Goal: Transaction & Acquisition: Purchase product/service

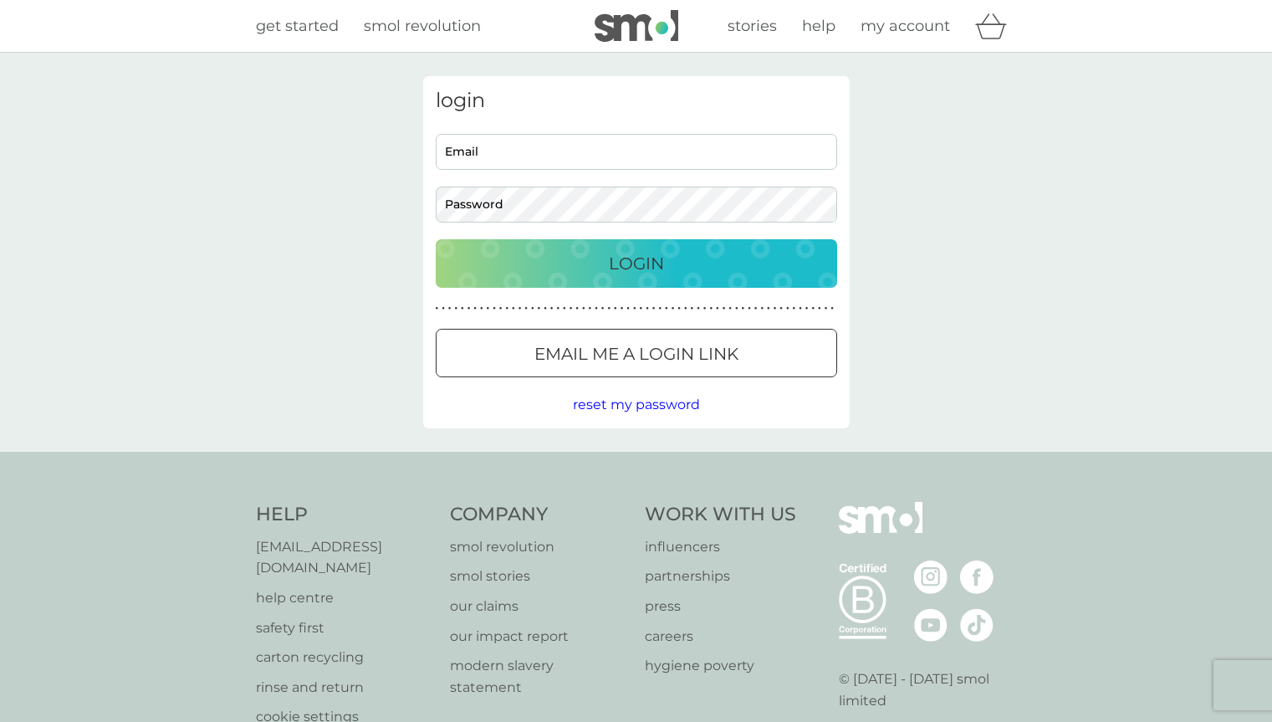
click at [652, 149] on input "Email" at bounding box center [637, 152] width 402 height 36
type input "[EMAIL_ADDRESS][DOMAIN_NAME]"
click at [622, 262] on p "Login" at bounding box center [636, 263] width 55 height 27
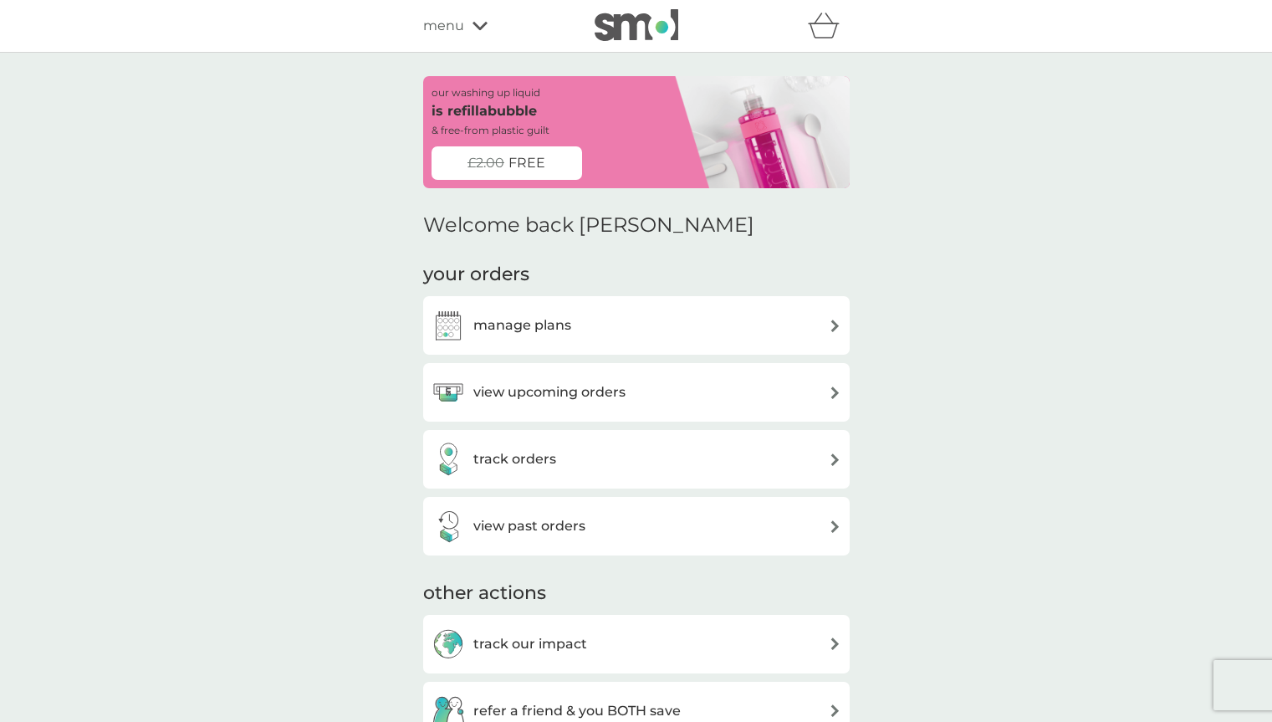
click at [581, 392] on h3 "view upcoming orders" at bounding box center [549, 392] width 152 height 22
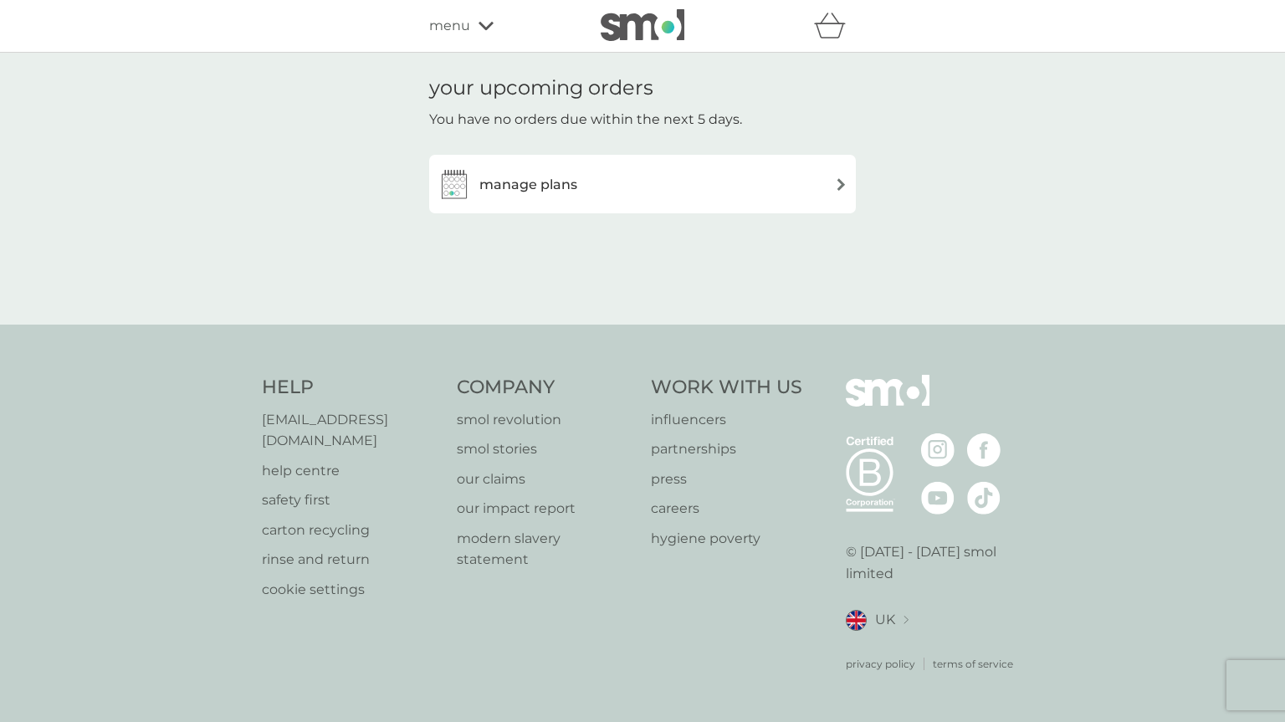
click at [840, 183] on img at bounding box center [841, 184] width 13 height 13
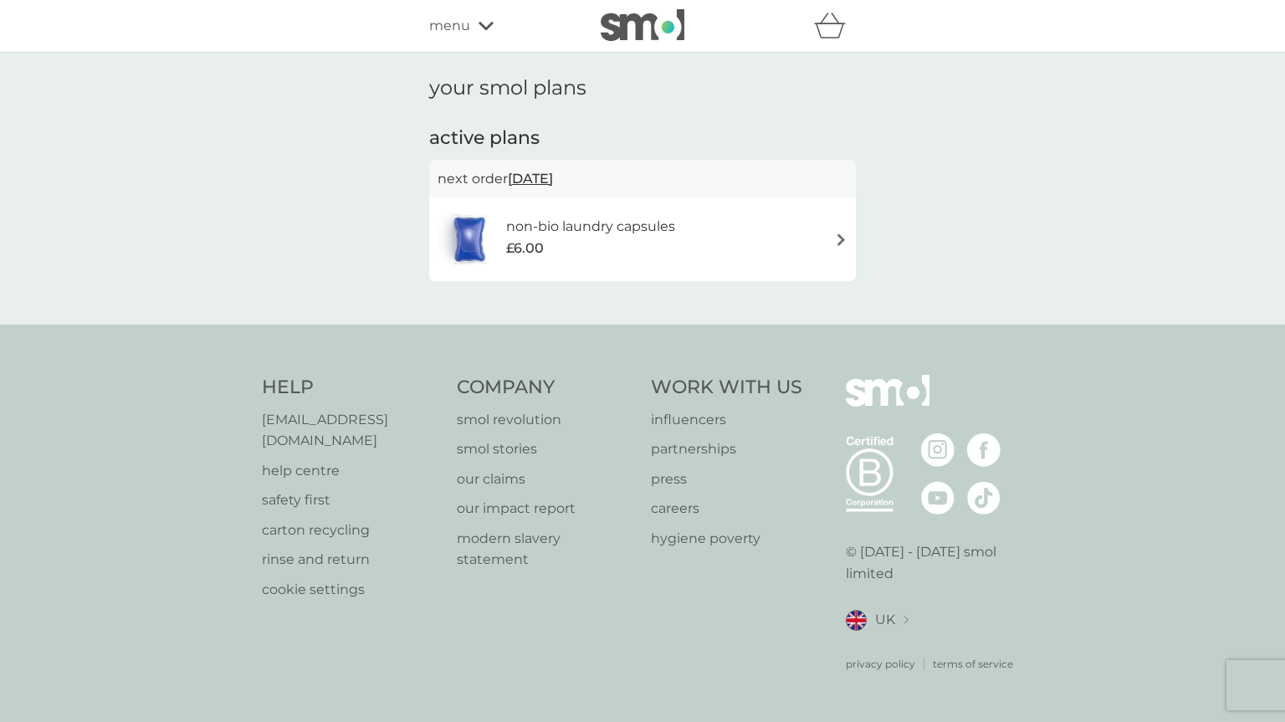
click at [546, 176] on span "23 Sep 2025" at bounding box center [530, 178] width 45 height 33
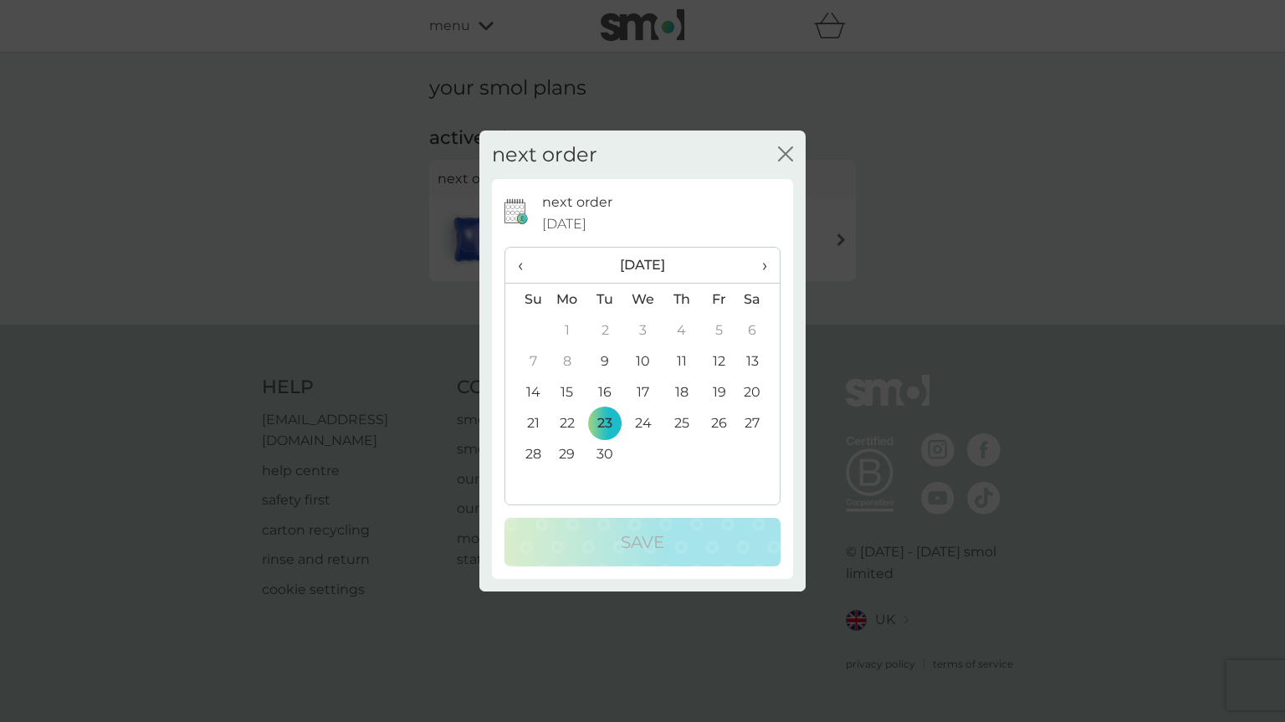
click at [789, 151] on icon "close" at bounding box center [789, 153] width 7 height 13
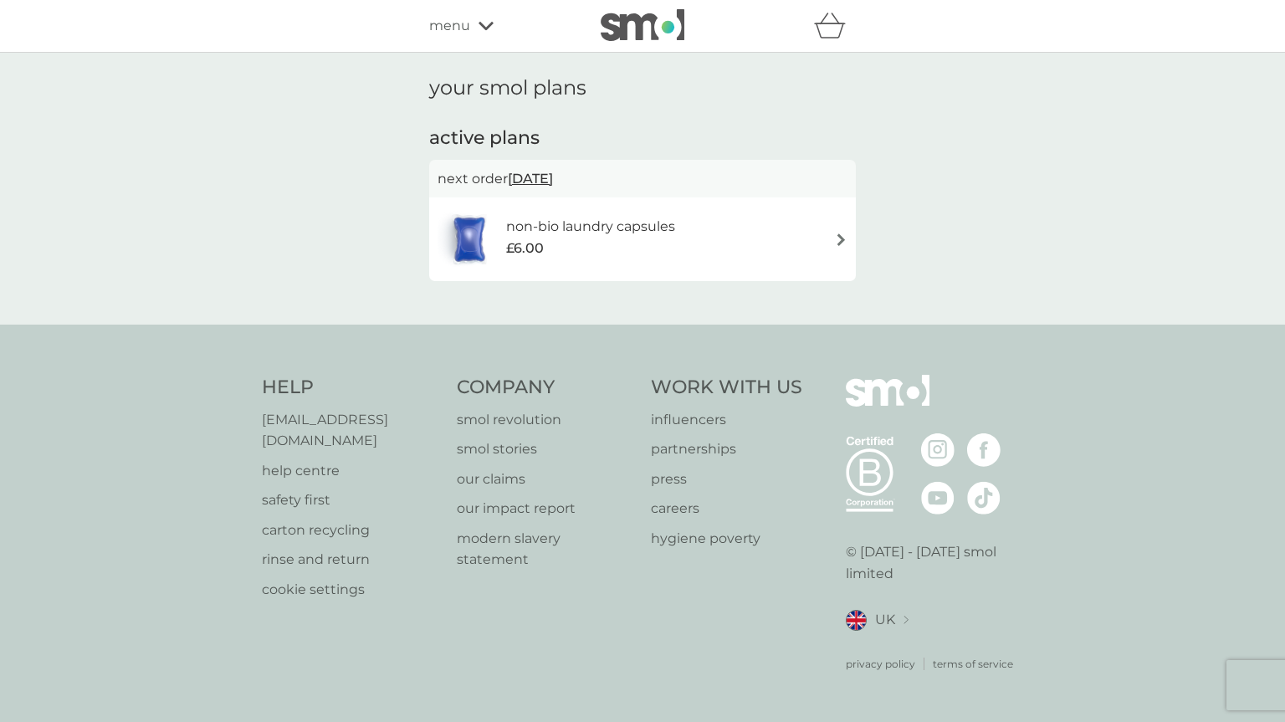
click at [845, 239] on img at bounding box center [841, 239] width 13 height 13
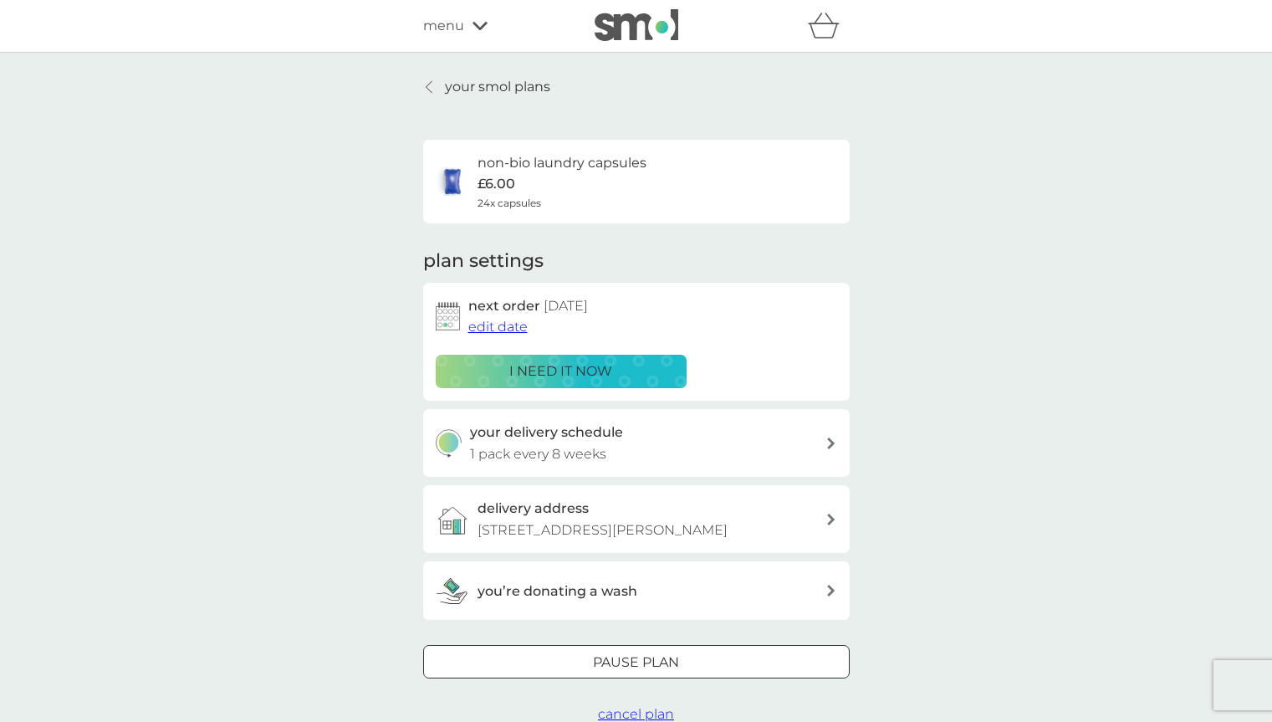
click at [827, 442] on icon at bounding box center [831, 444] width 8 height 12
select select "56"
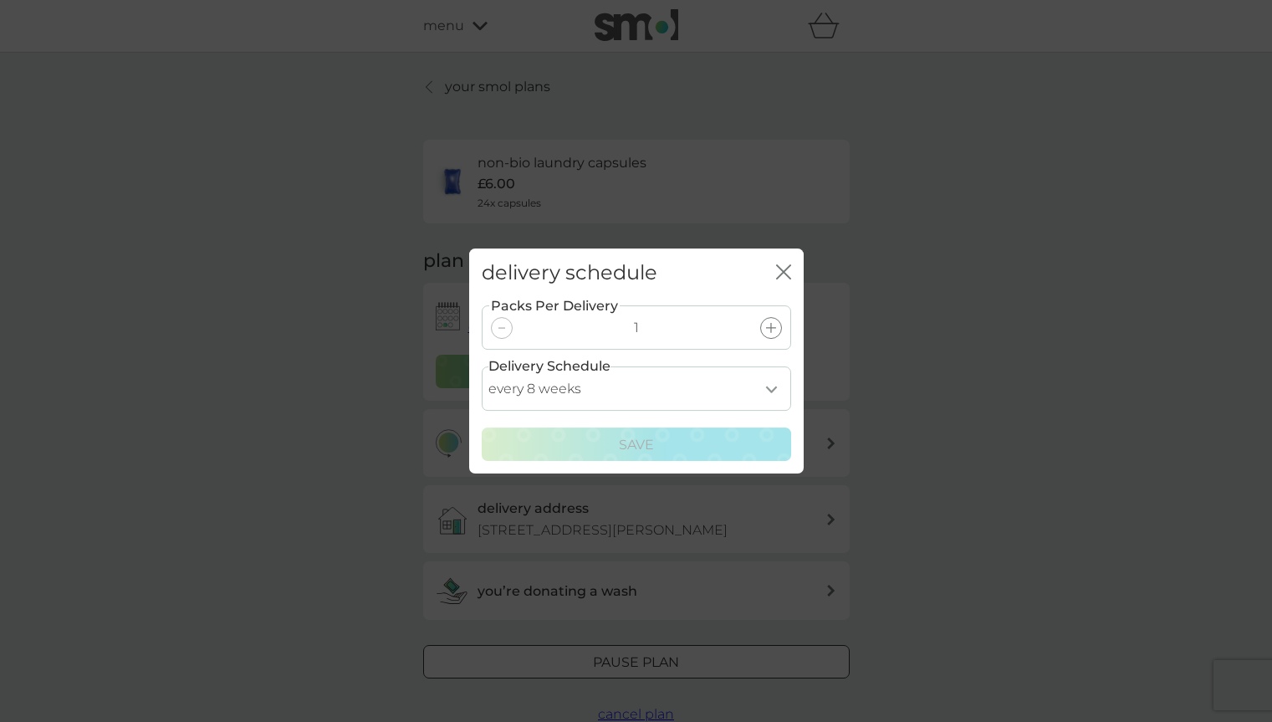
click at [783, 268] on icon "close" at bounding box center [783, 271] width 15 height 15
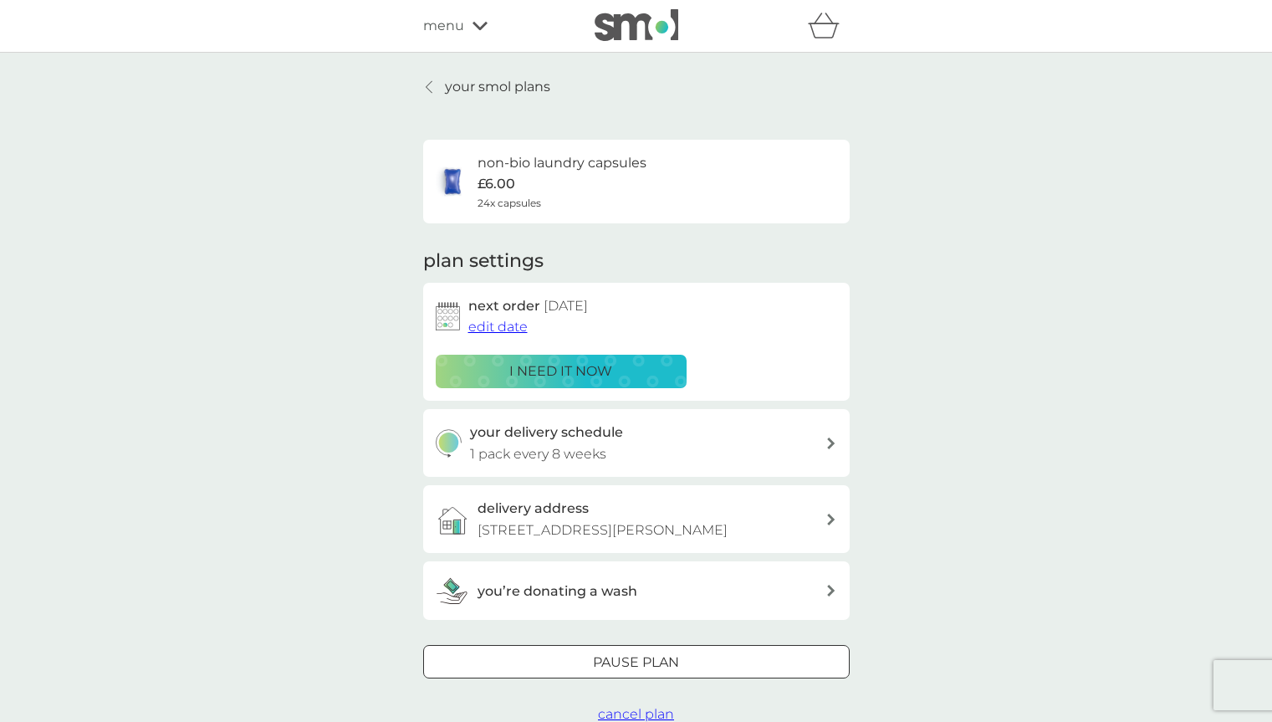
click at [552, 369] on p "i need it now" at bounding box center [560, 372] width 103 height 22
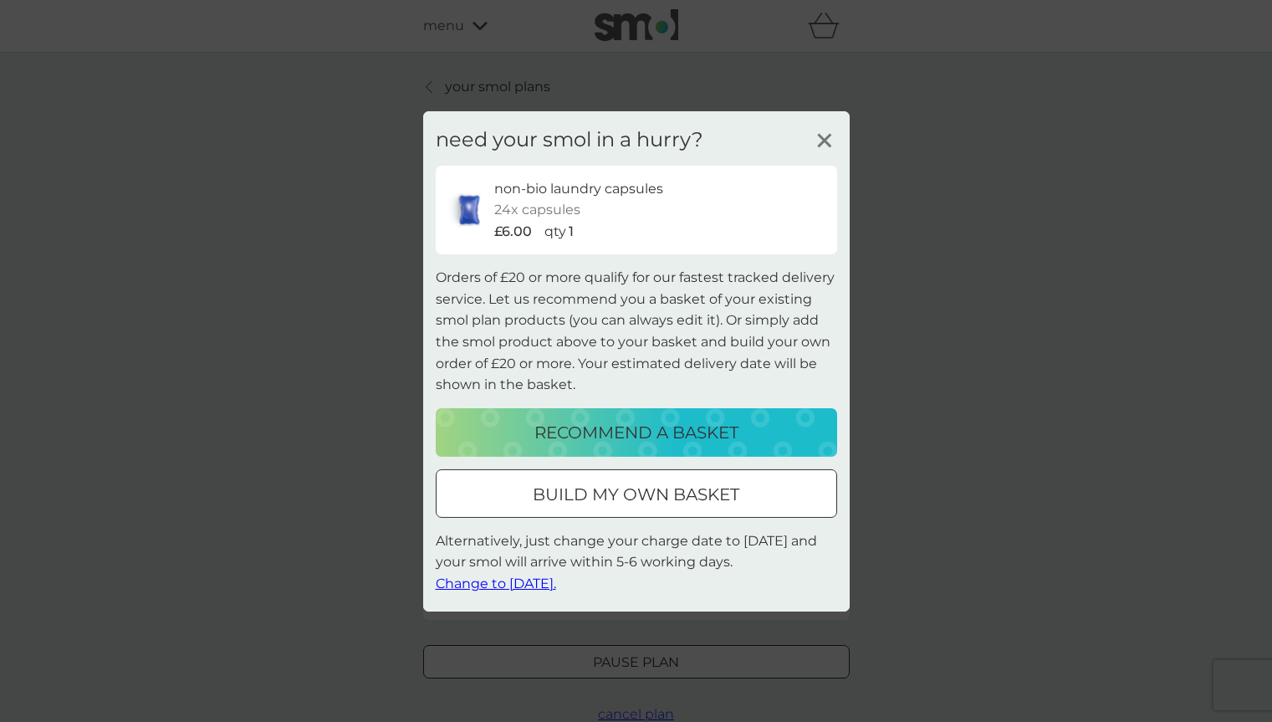
click at [686, 485] on p "build my own basket" at bounding box center [636, 494] width 207 height 27
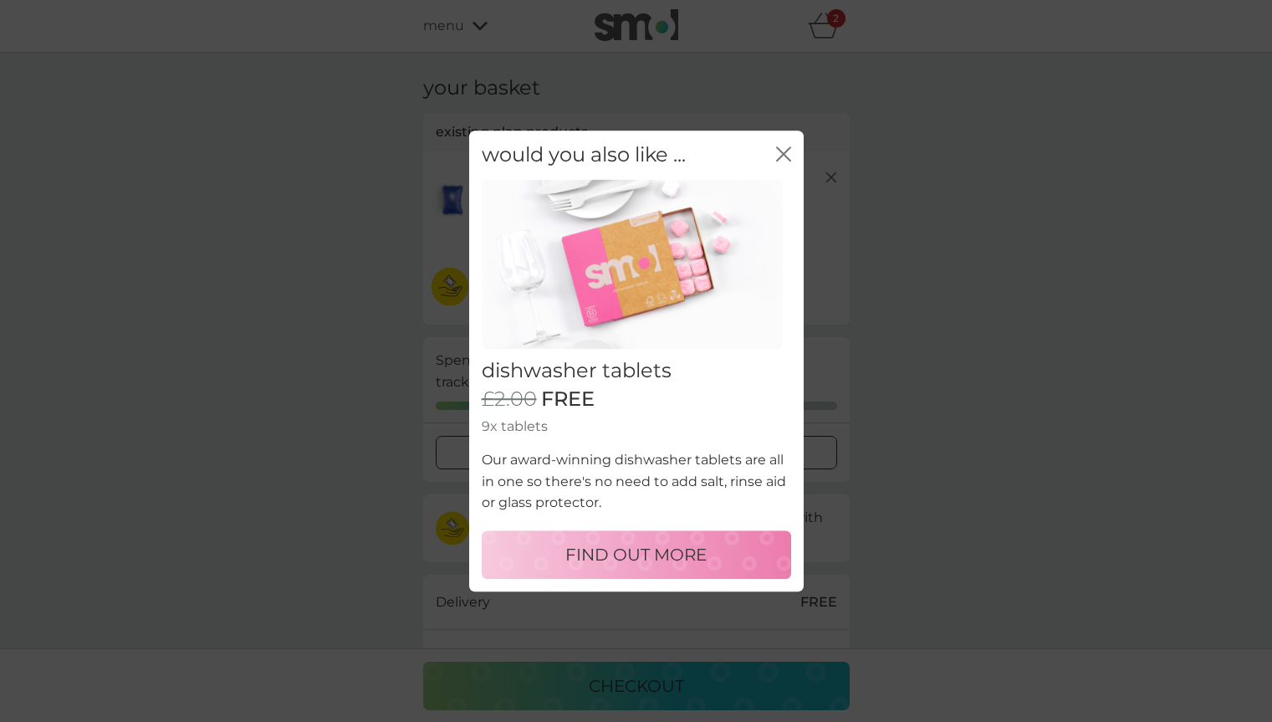
click at [782, 159] on icon "close" at bounding box center [783, 153] width 15 height 15
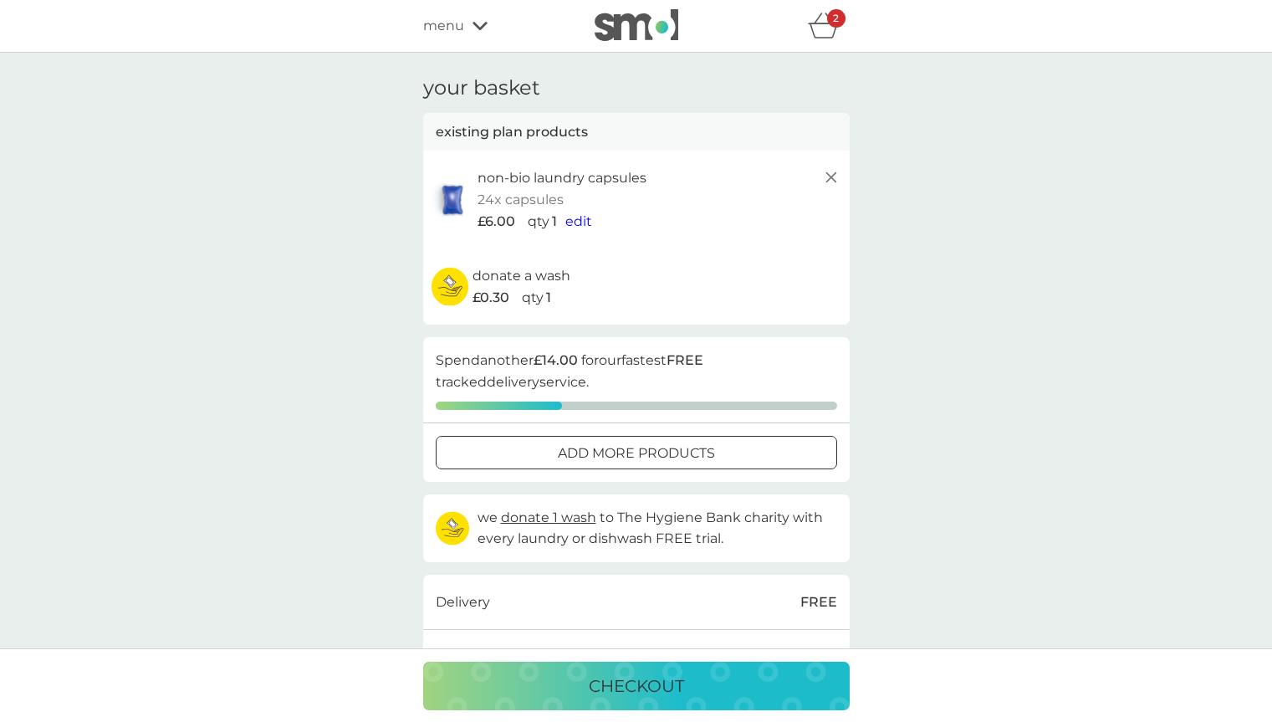
click at [655, 446] on div at bounding box center [636, 453] width 60 height 18
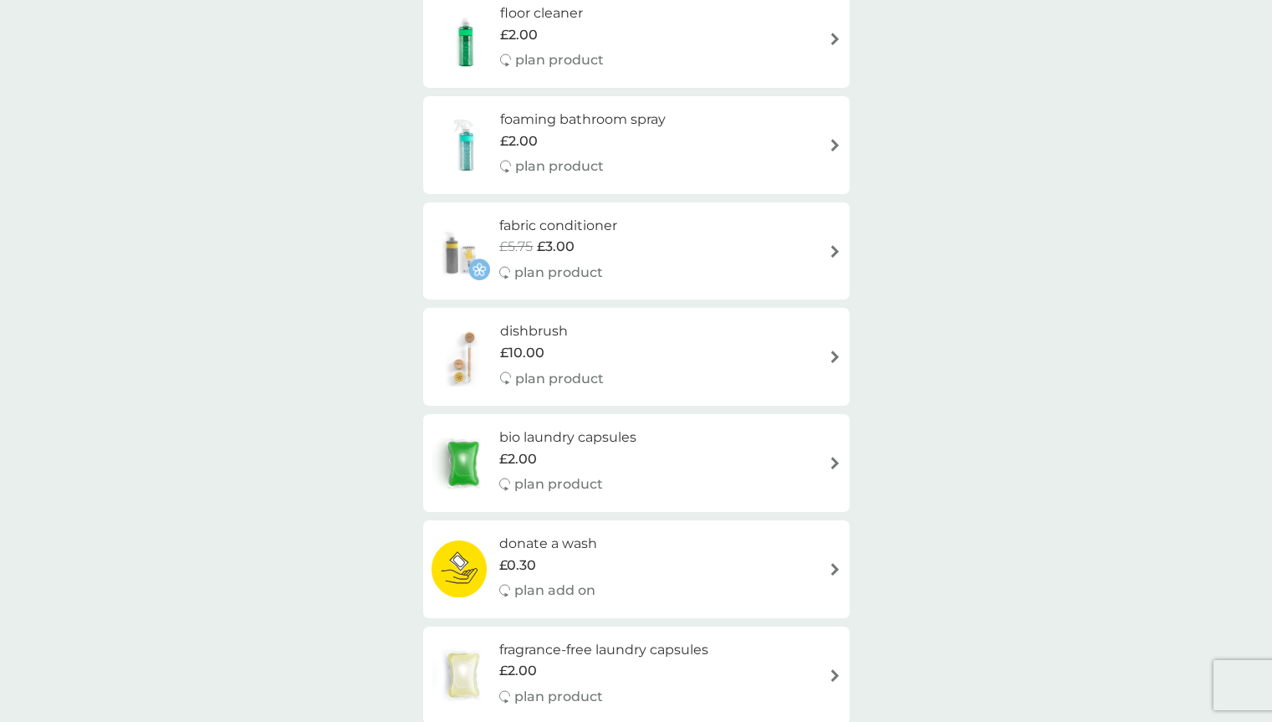
scroll to position [714, 0]
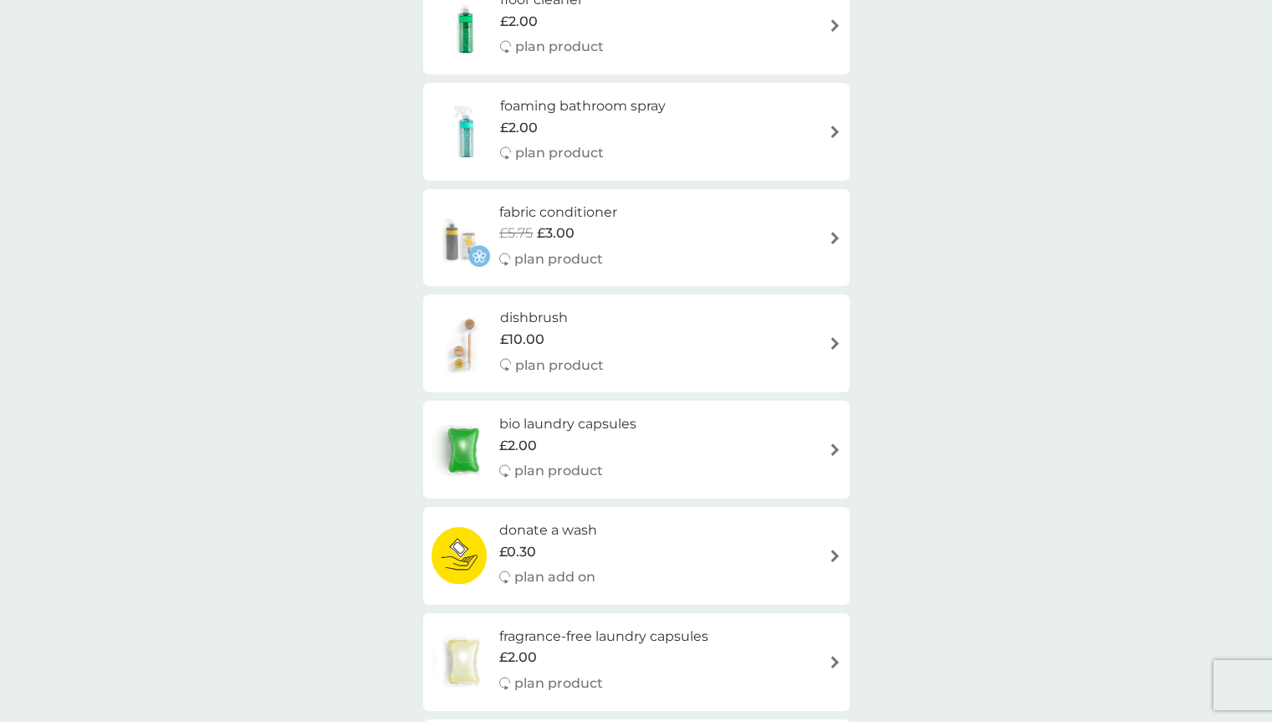
click at [833, 450] on img at bounding box center [835, 449] width 13 height 13
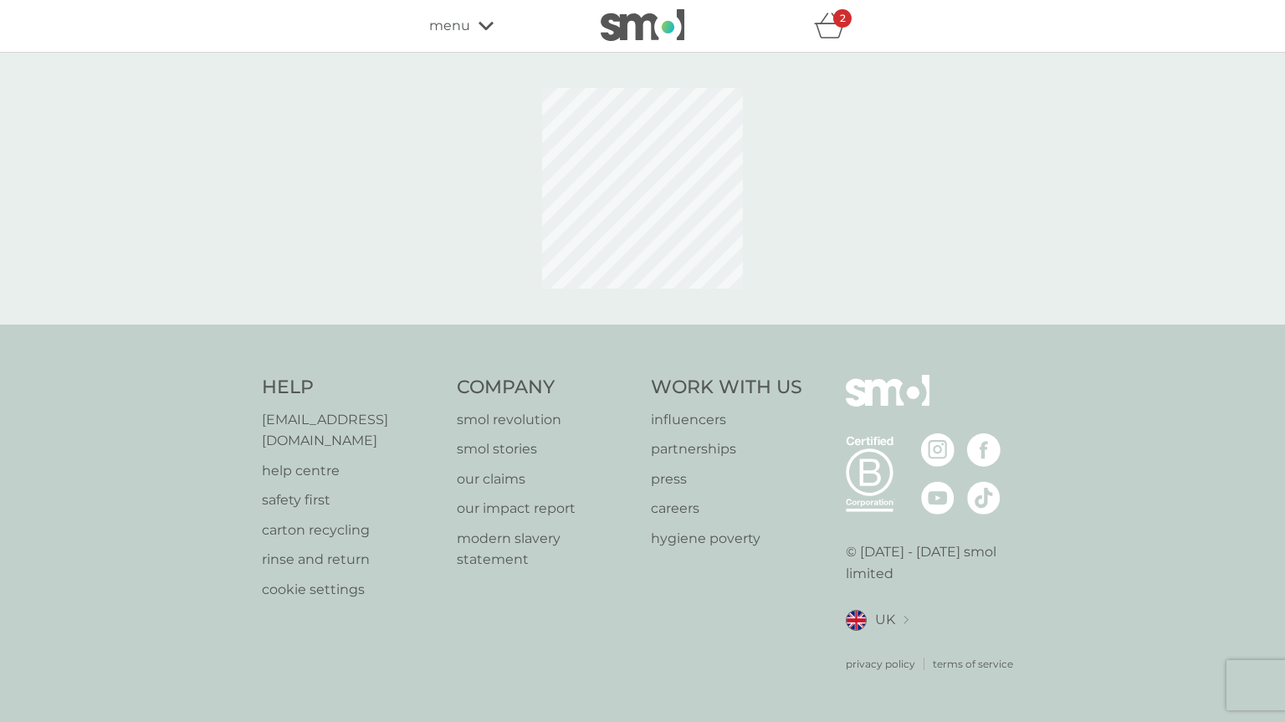
select select "42"
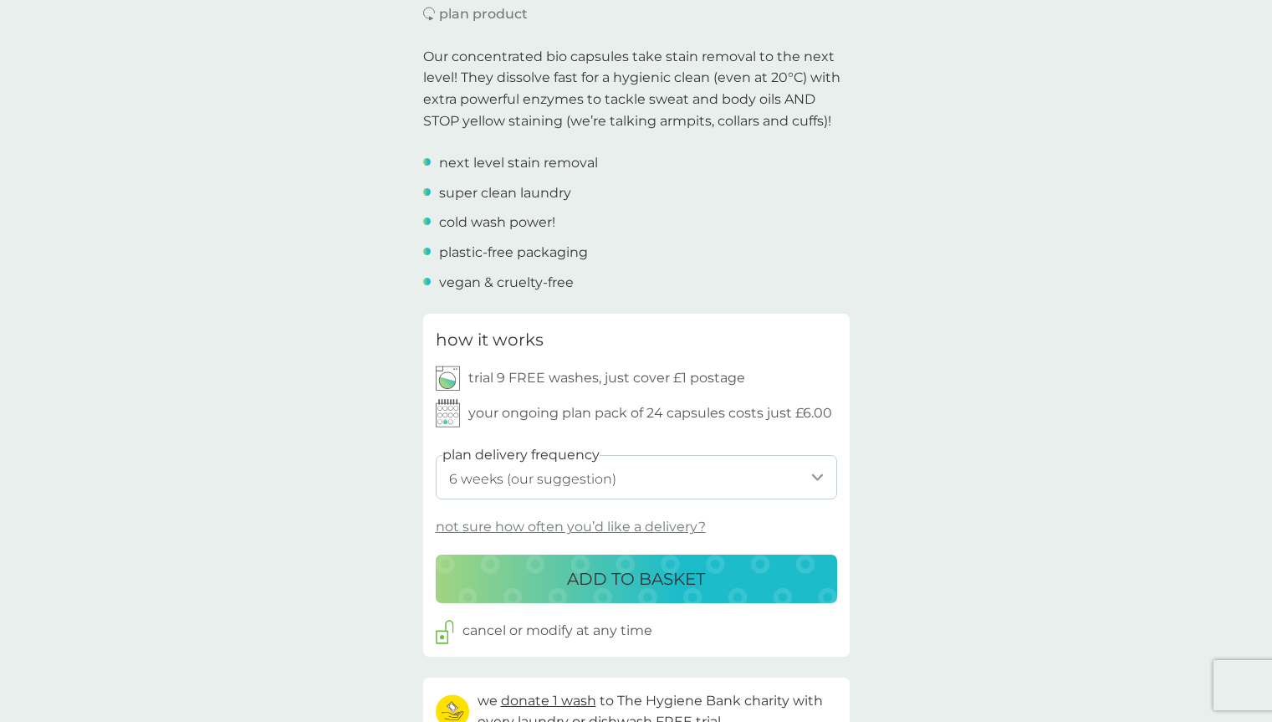
scroll to position [535, 0]
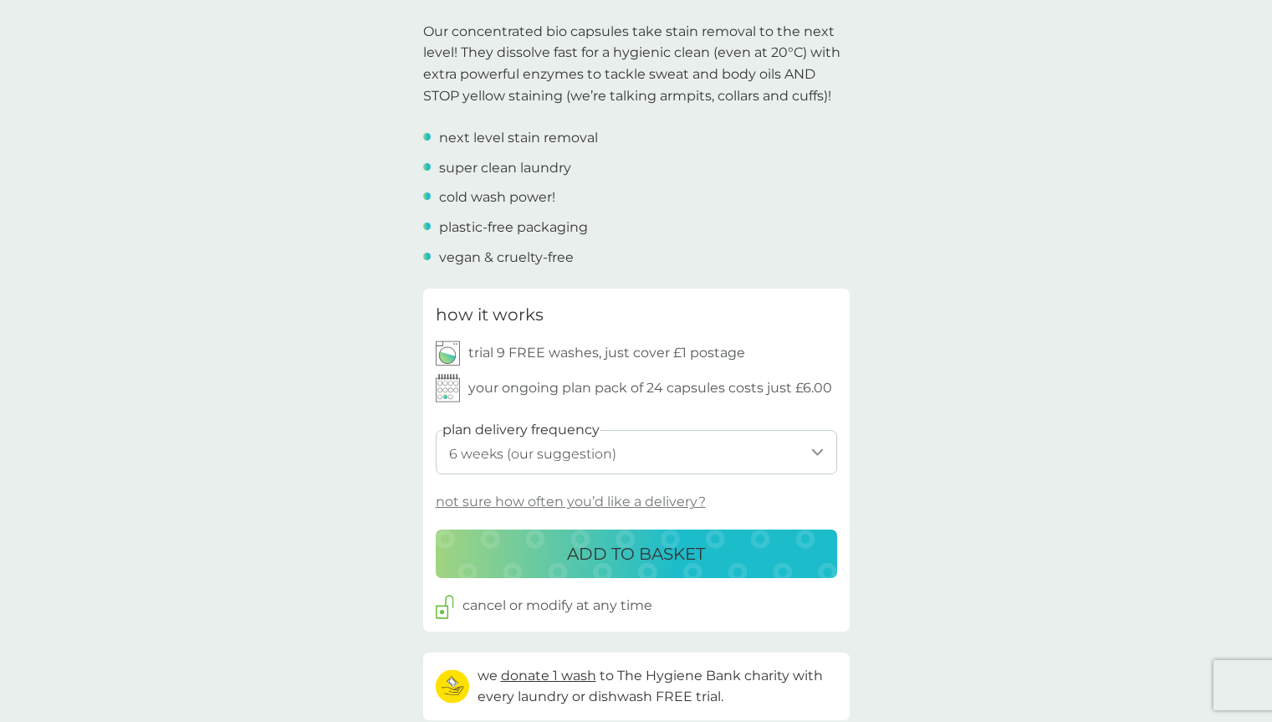
click at [697, 559] on p "ADD TO BASKET" at bounding box center [636, 553] width 138 height 27
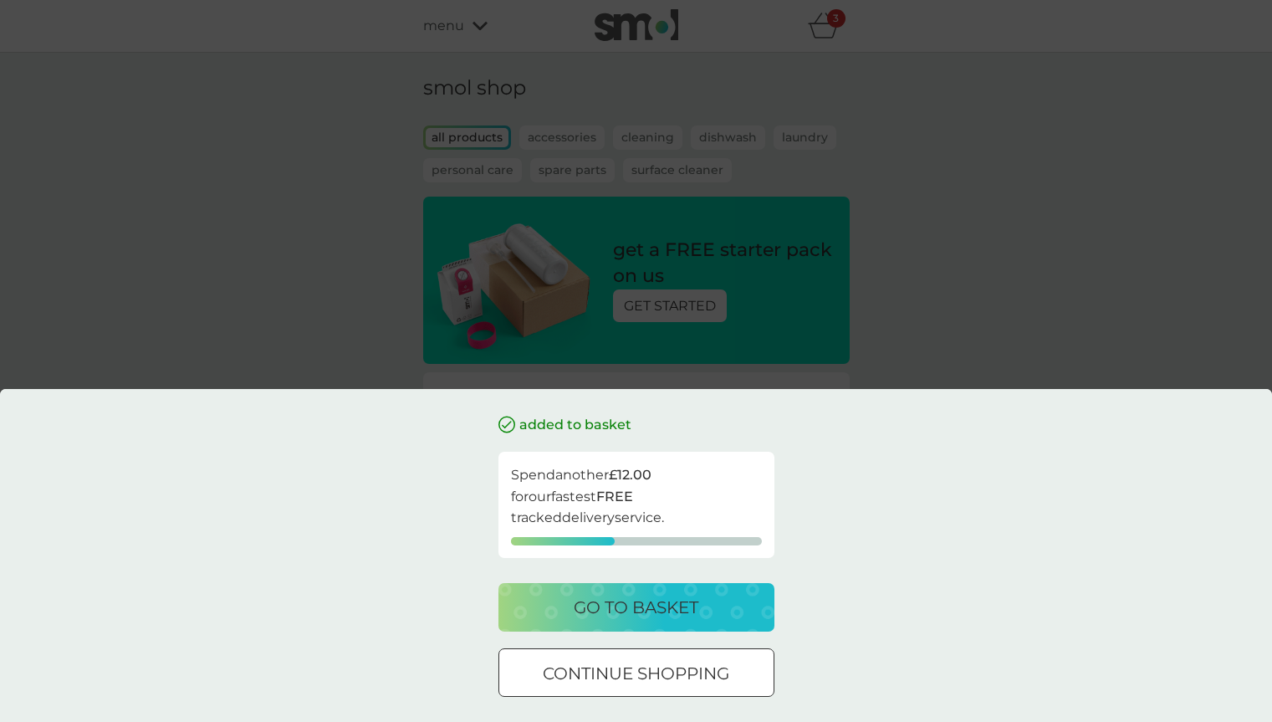
click at [590, 672] on p "continue shopping" at bounding box center [636, 673] width 187 height 27
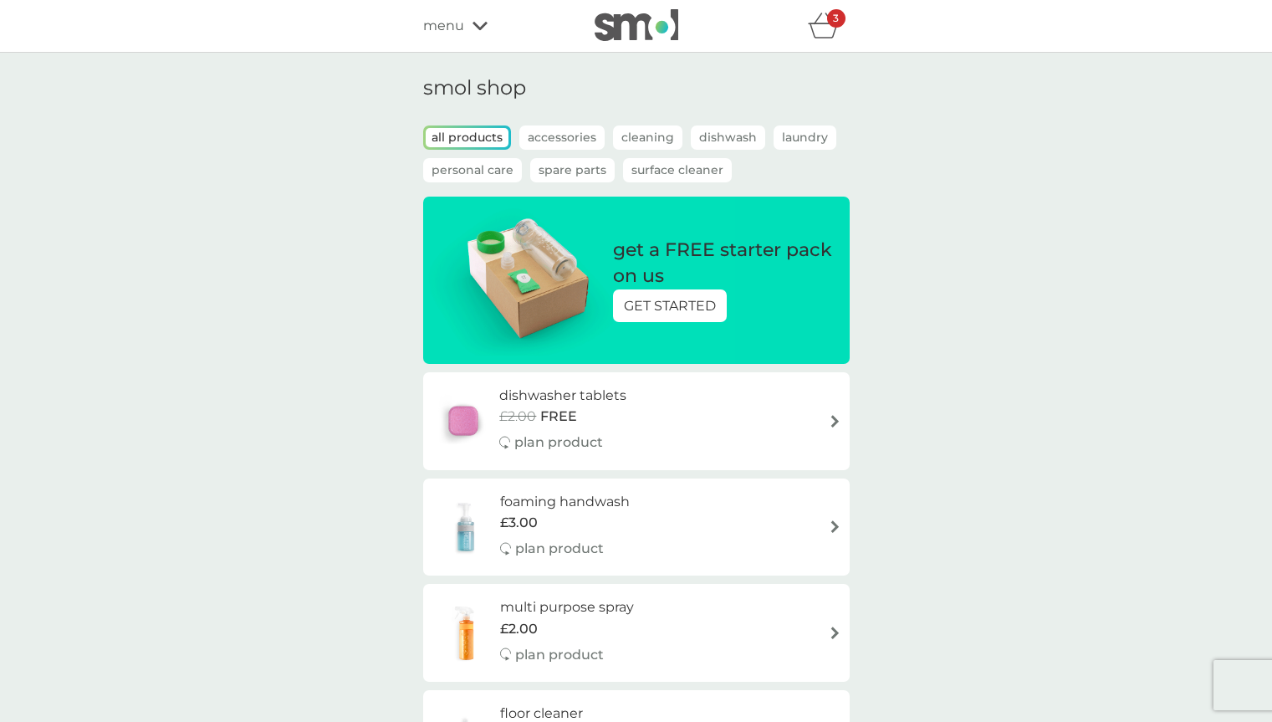
click at [820, 23] on icon "basket" at bounding box center [824, 26] width 32 height 26
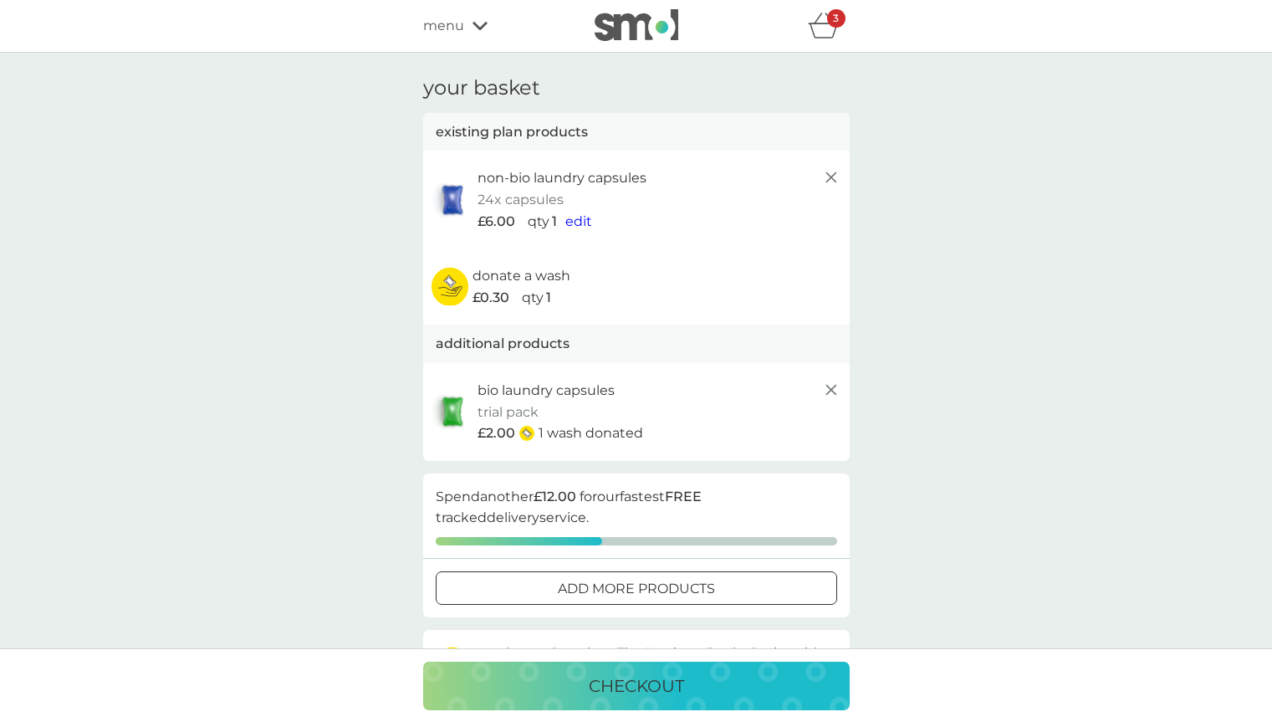
click at [642, 678] on p "checkout" at bounding box center [636, 686] width 95 height 27
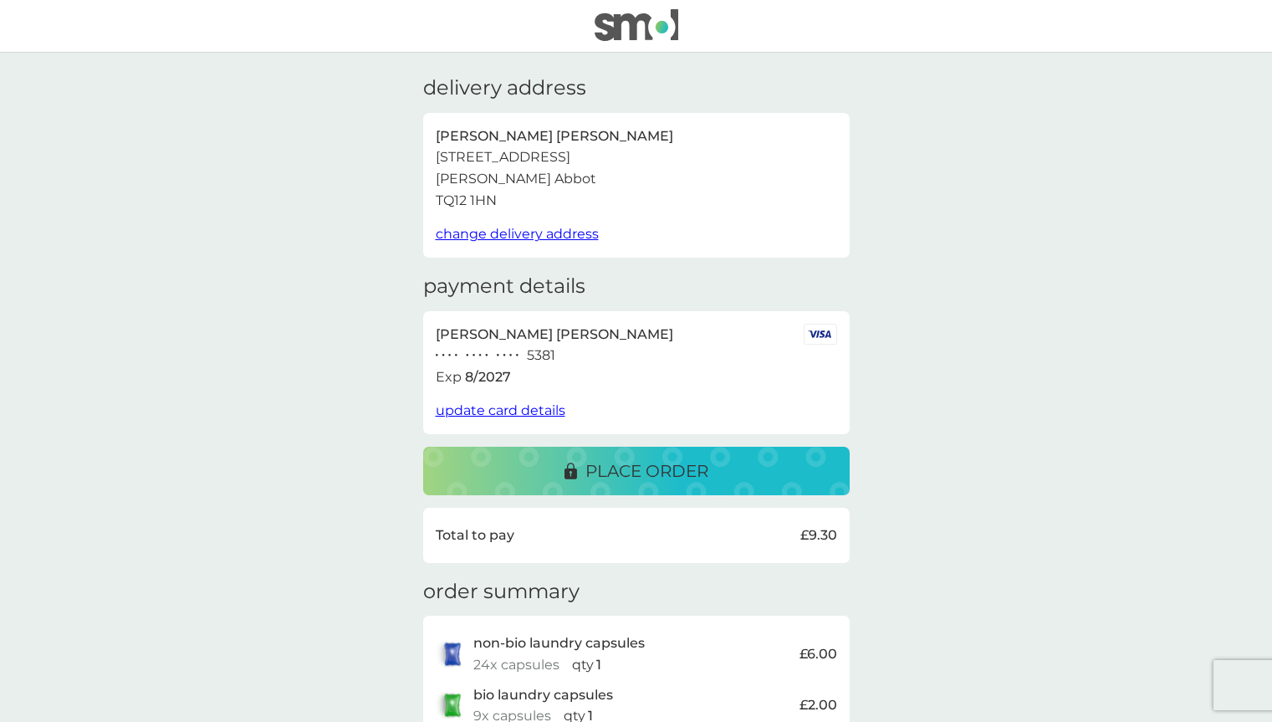
click at [653, 463] on p "place order" at bounding box center [647, 471] width 123 height 27
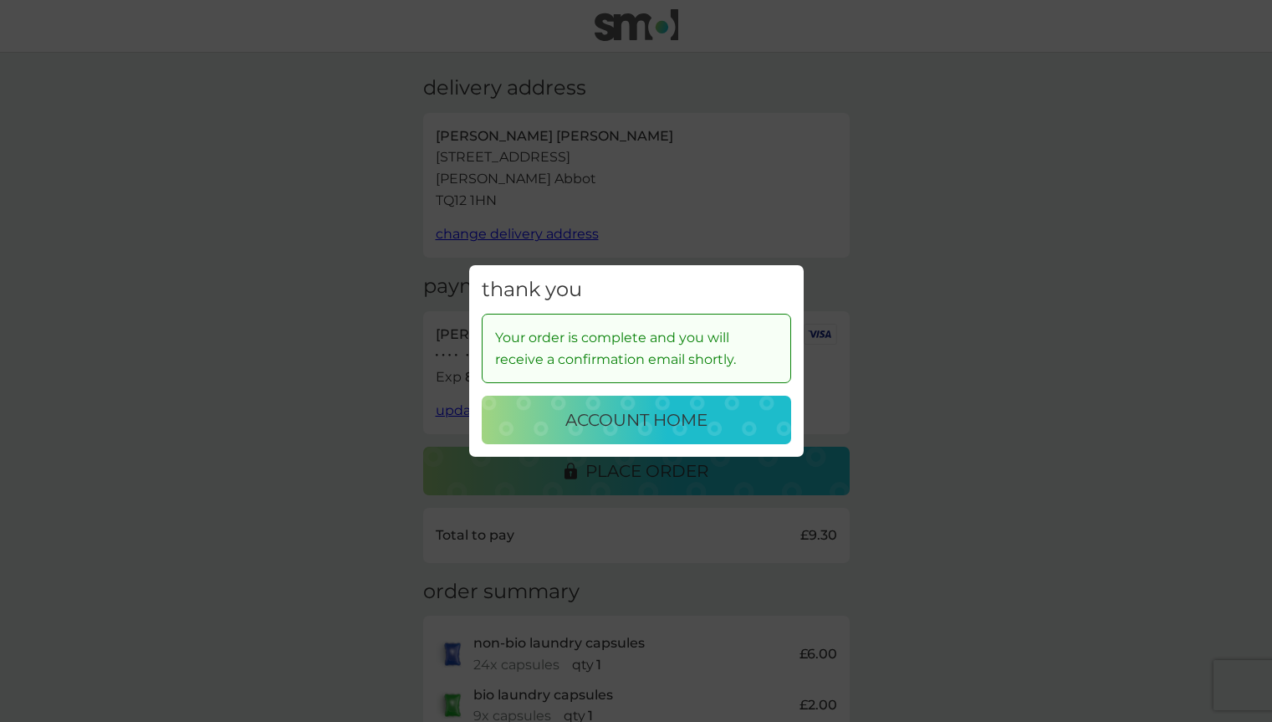
click at [662, 418] on p "account home" at bounding box center [637, 420] width 142 height 27
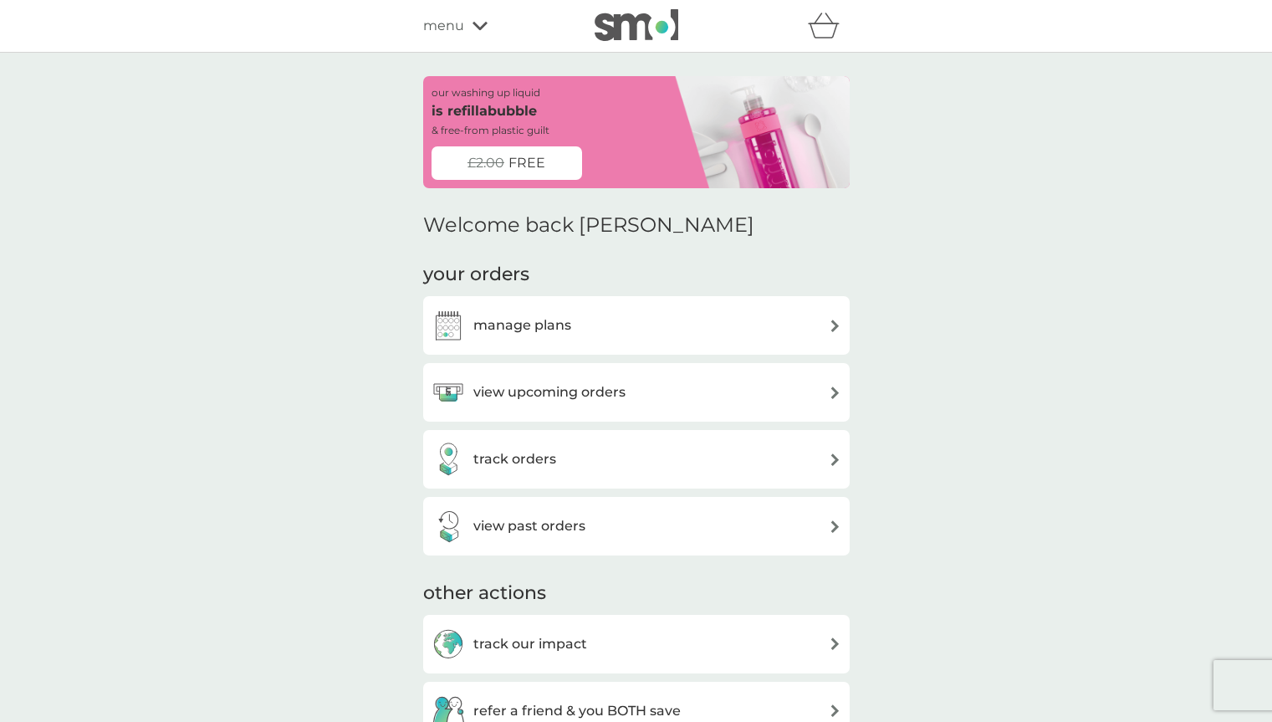
click at [837, 394] on img at bounding box center [835, 392] width 13 height 13
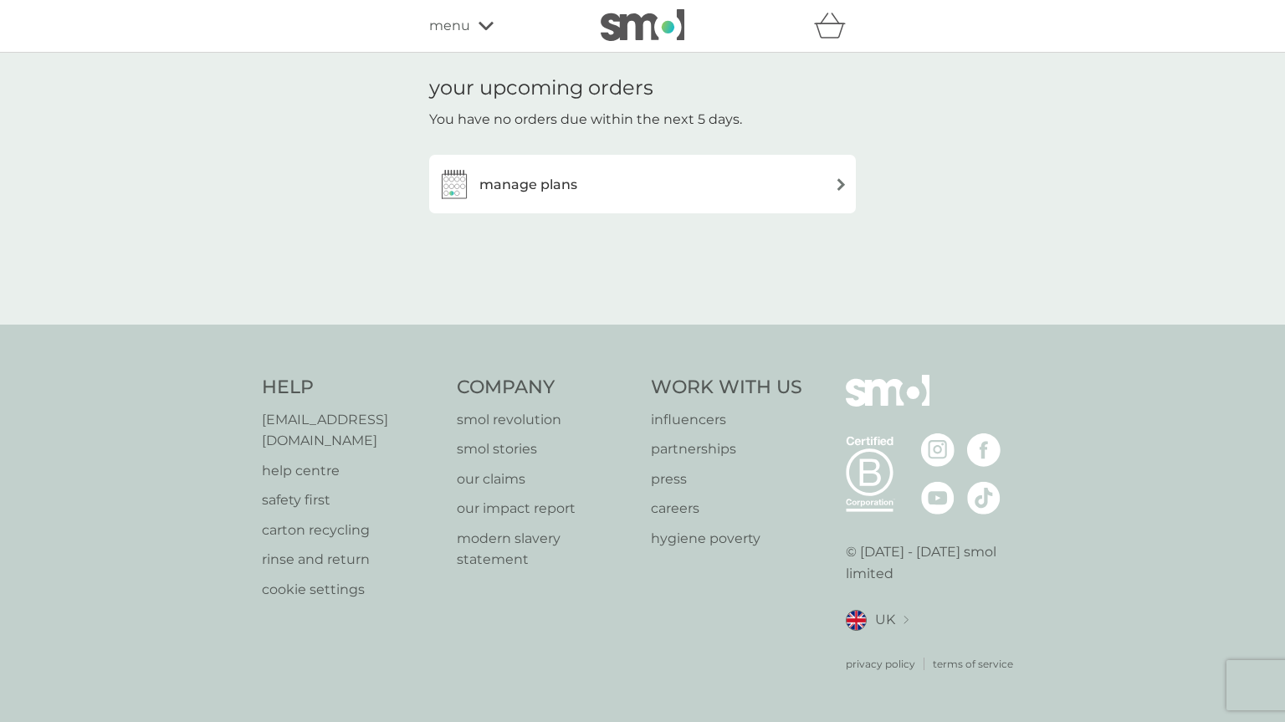
click at [837, 180] on img at bounding box center [841, 184] width 13 height 13
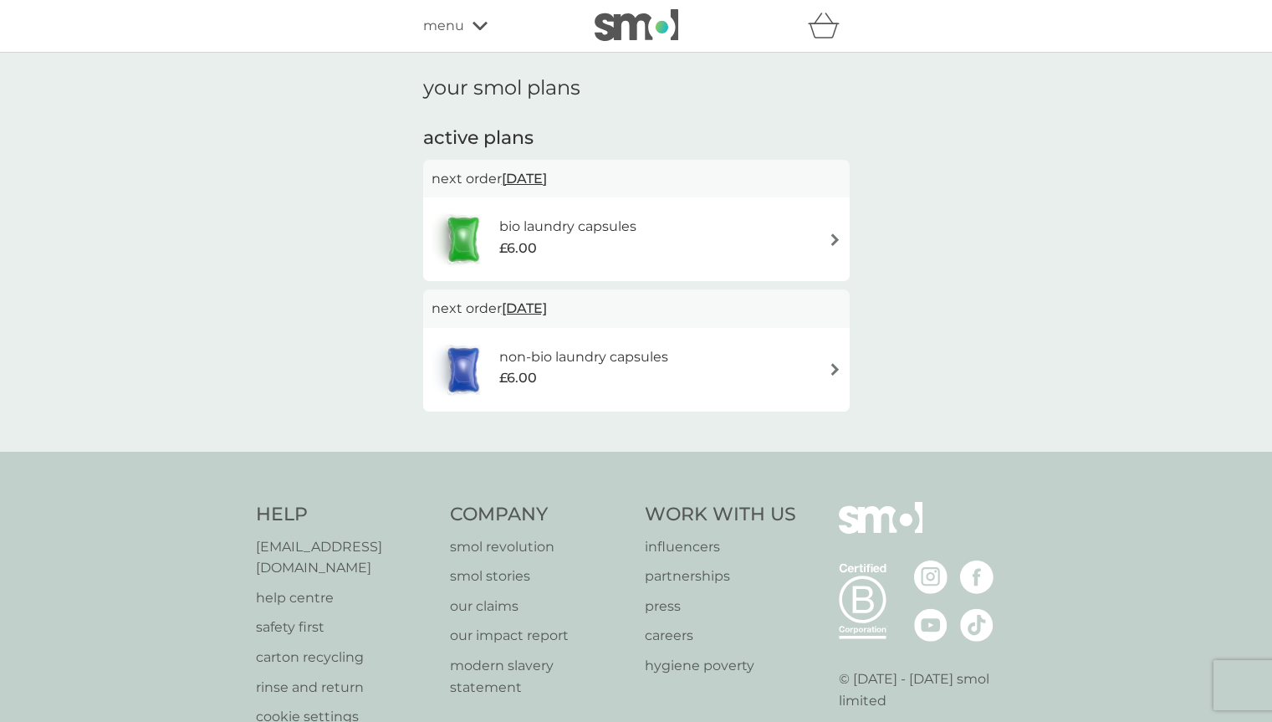
click at [479, 23] on icon at bounding box center [480, 26] width 15 height 10
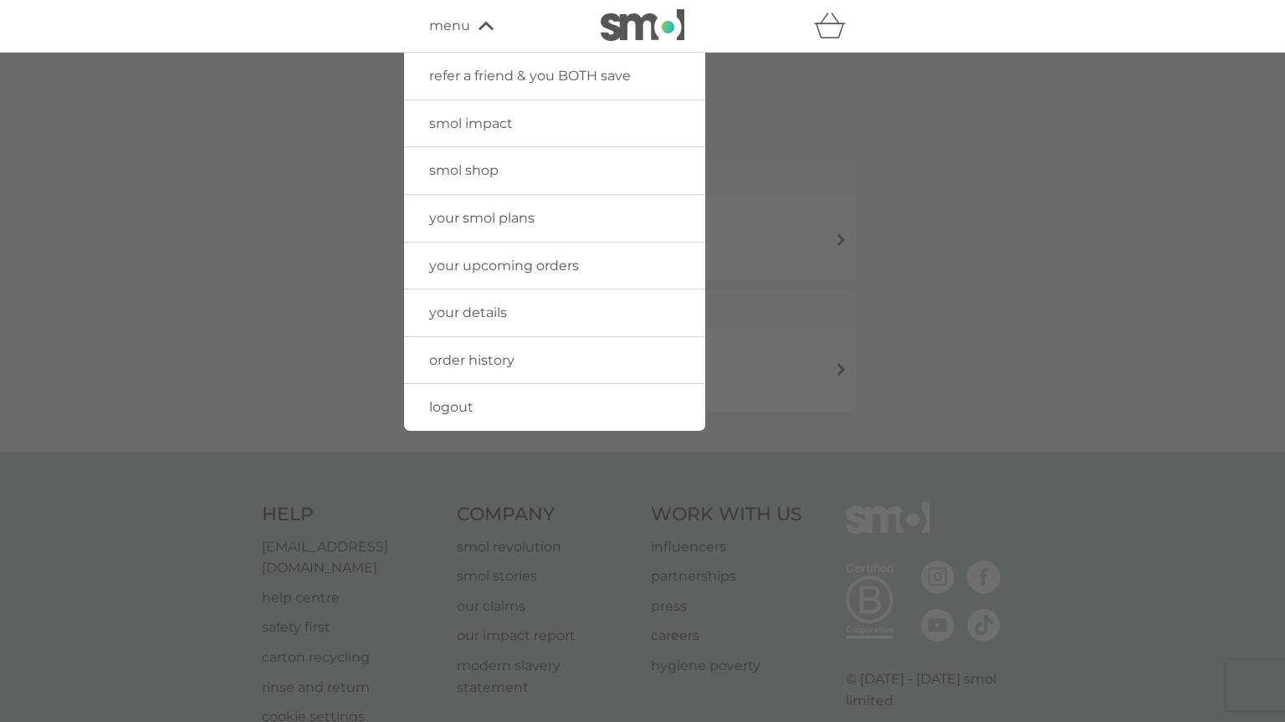
click at [450, 397] on link "logout" at bounding box center [554, 407] width 301 height 47
